Goal: Transaction & Acquisition: Download file/media

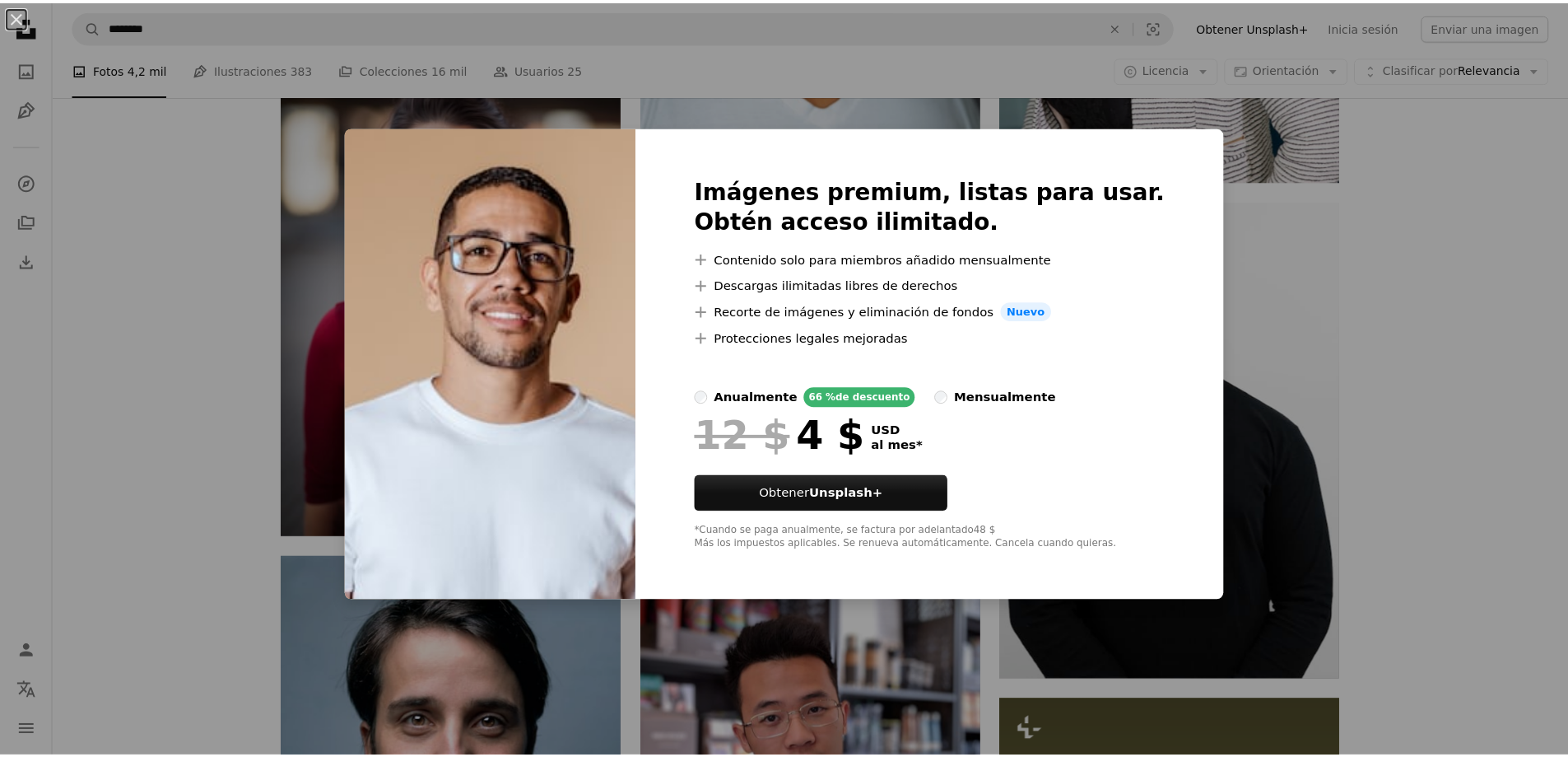
scroll to position [1482, 0]
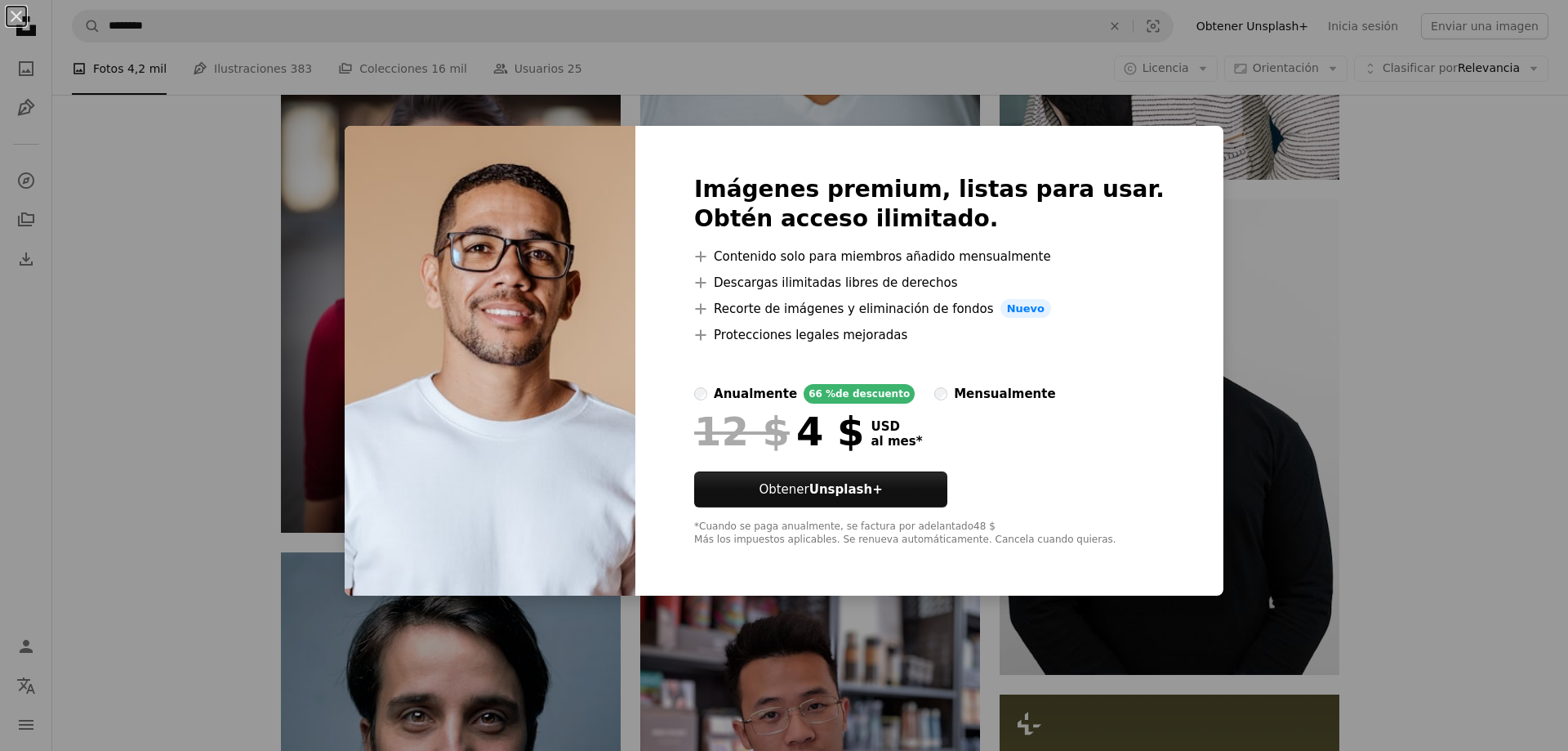
click at [1269, 261] on div "An X shape Imágenes premium, listas para usar. Obtén acceso ilimitado. A plus s…" at bounding box center [784, 376] width 1568 height 751
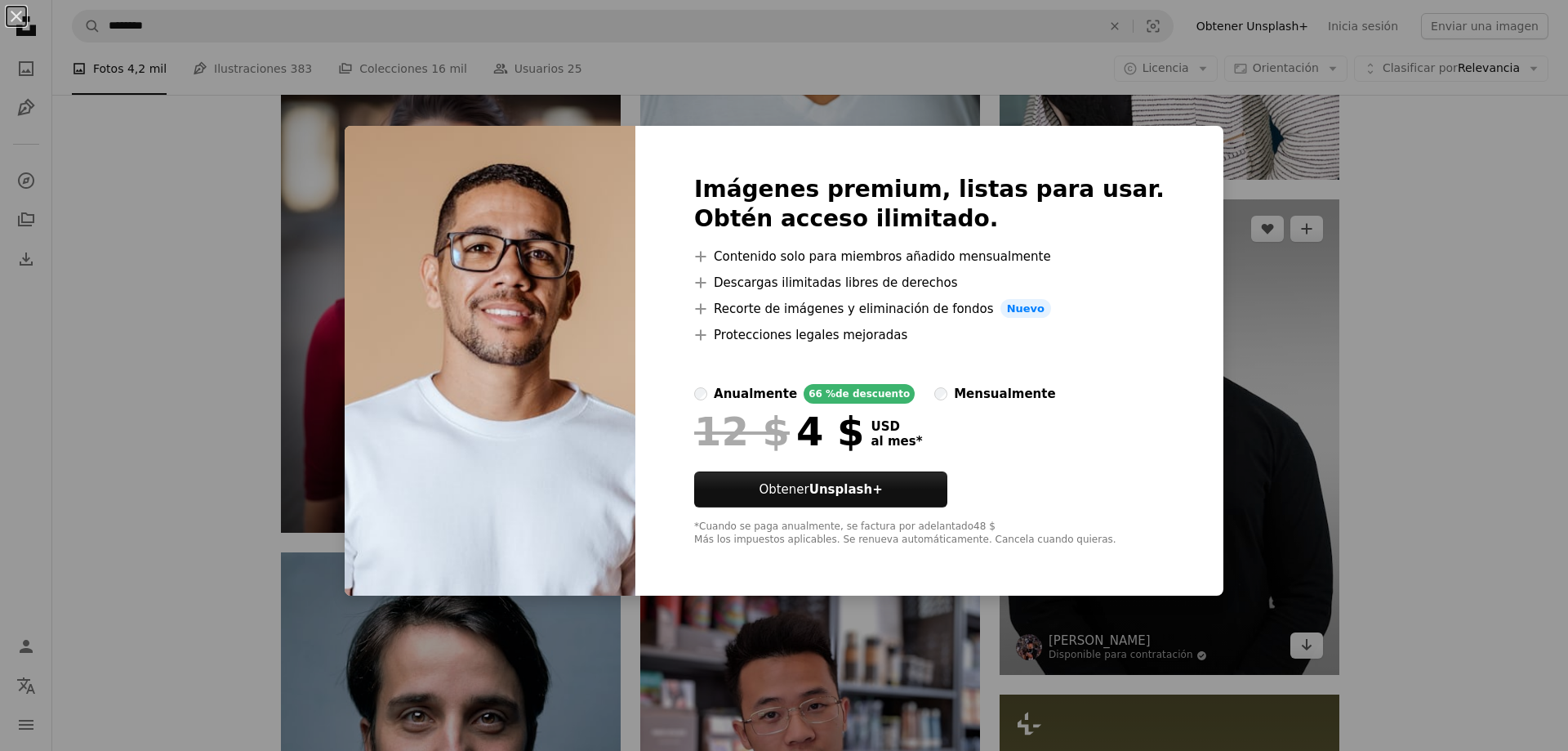
click at [1269, 261] on img at bounding box center [1169, 436] width 340 height 475
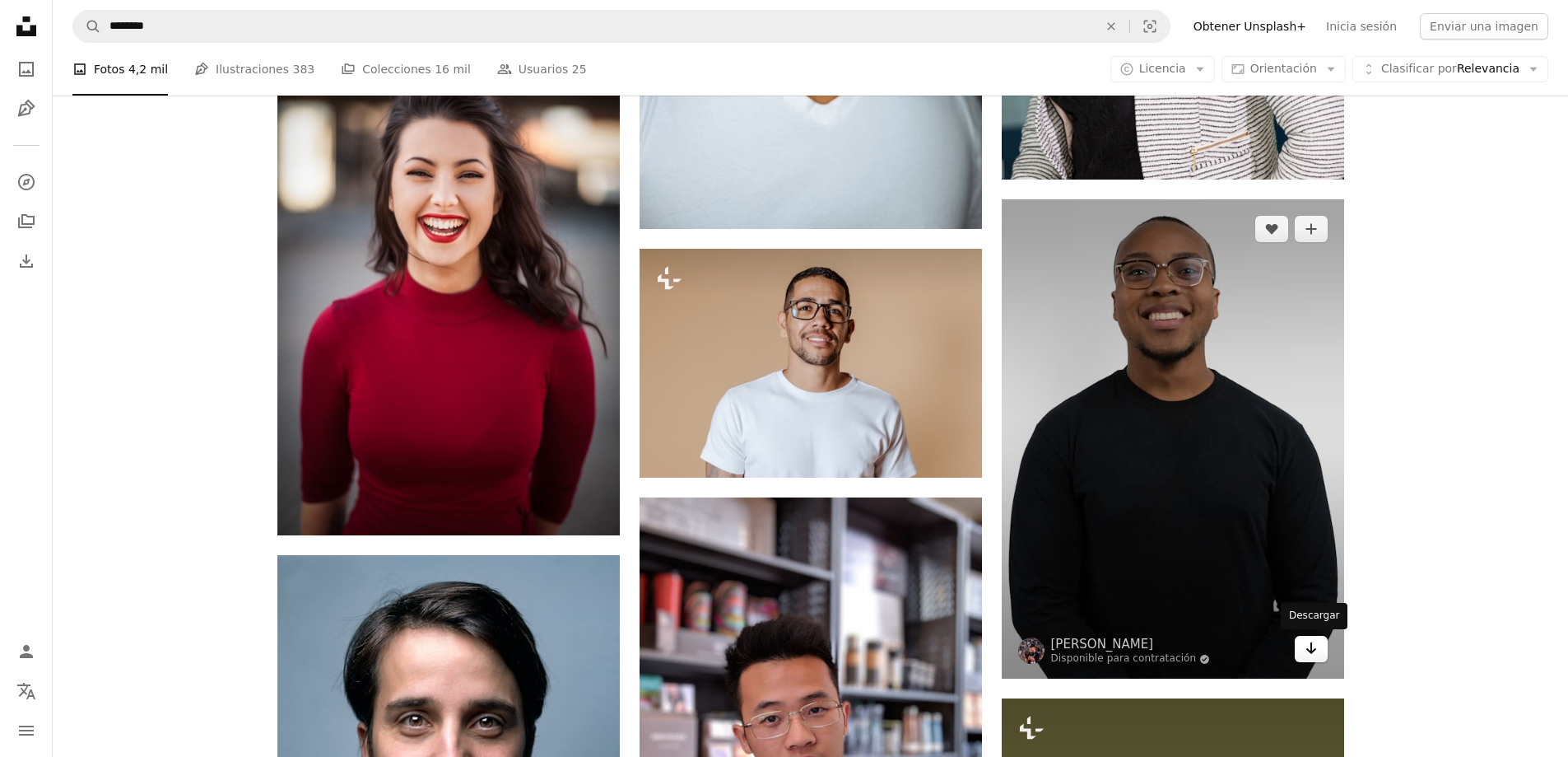
click at [1309, 653] on icon "Arrow pointing down" at bounding box center [1310, 647] width 13 height 20
